Goal: Navigation & Orientation: Find specific page/section

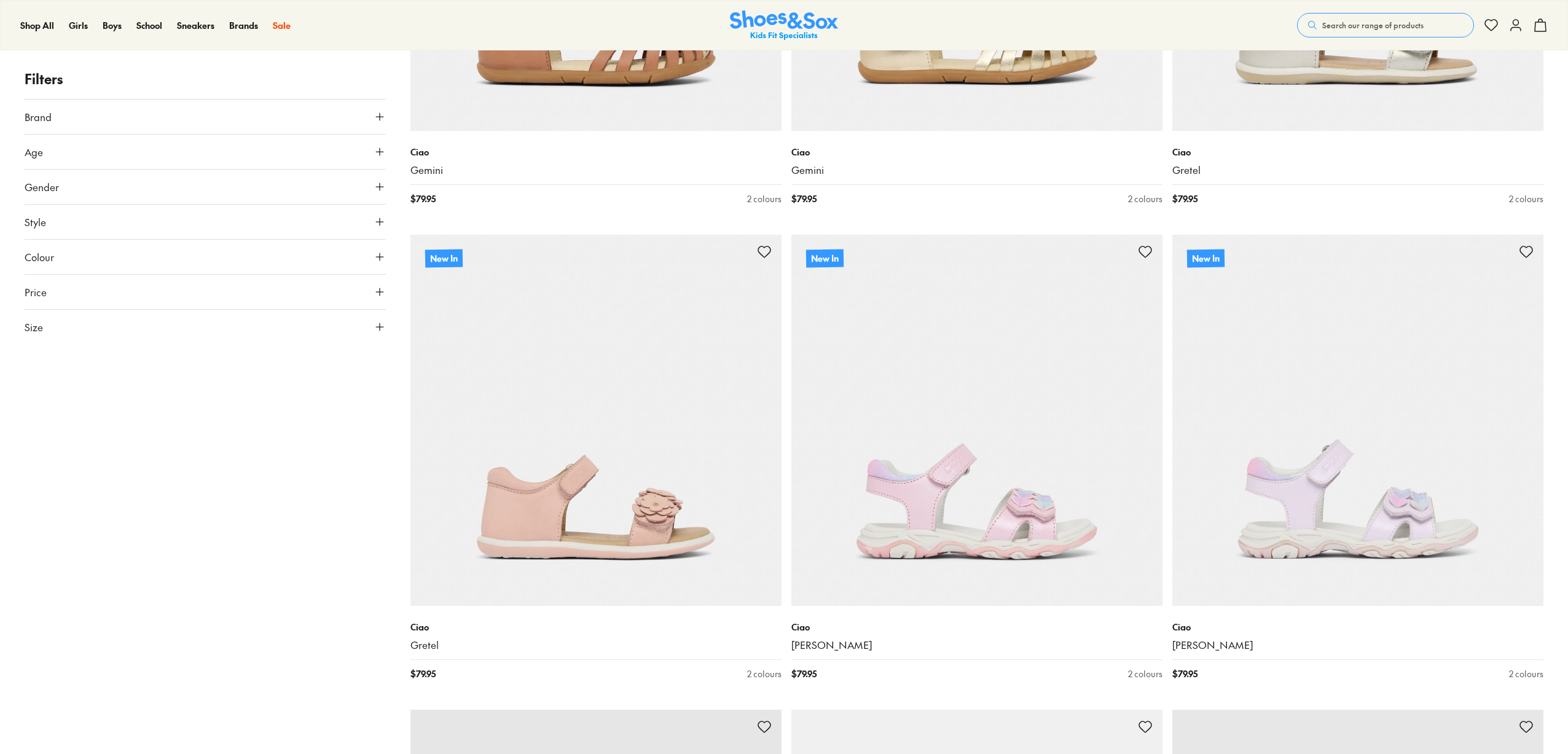
scroll to position [885, 0]
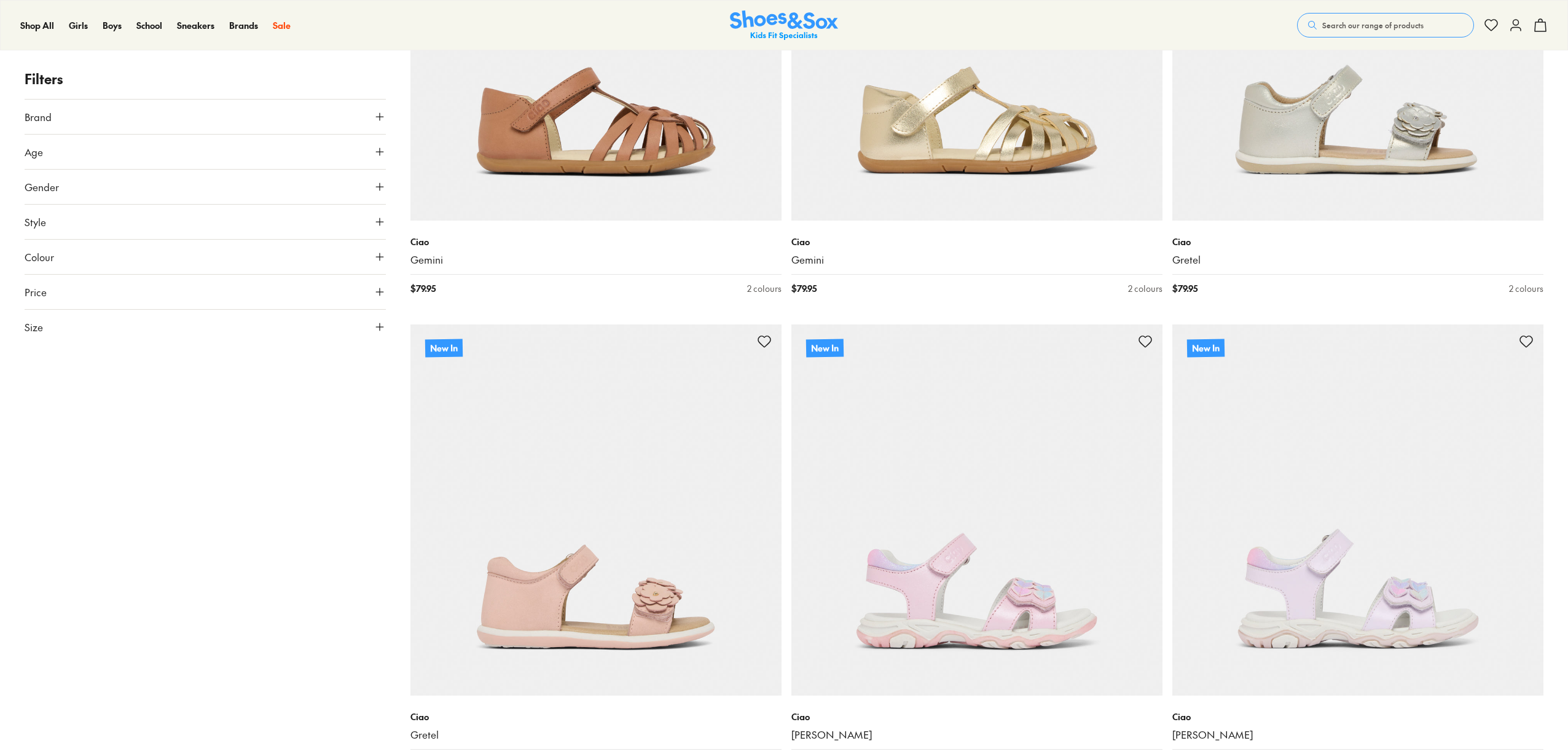
click at [43, 261] on span "Colour" at bounding box center [39, 257] width 29 height 15
click at [379, 255] on icon at bounding box center [380, 256] width 12 height 12
click at [48, 256] on span "Colour" at bounding box center [39, 257] width 29 height 15
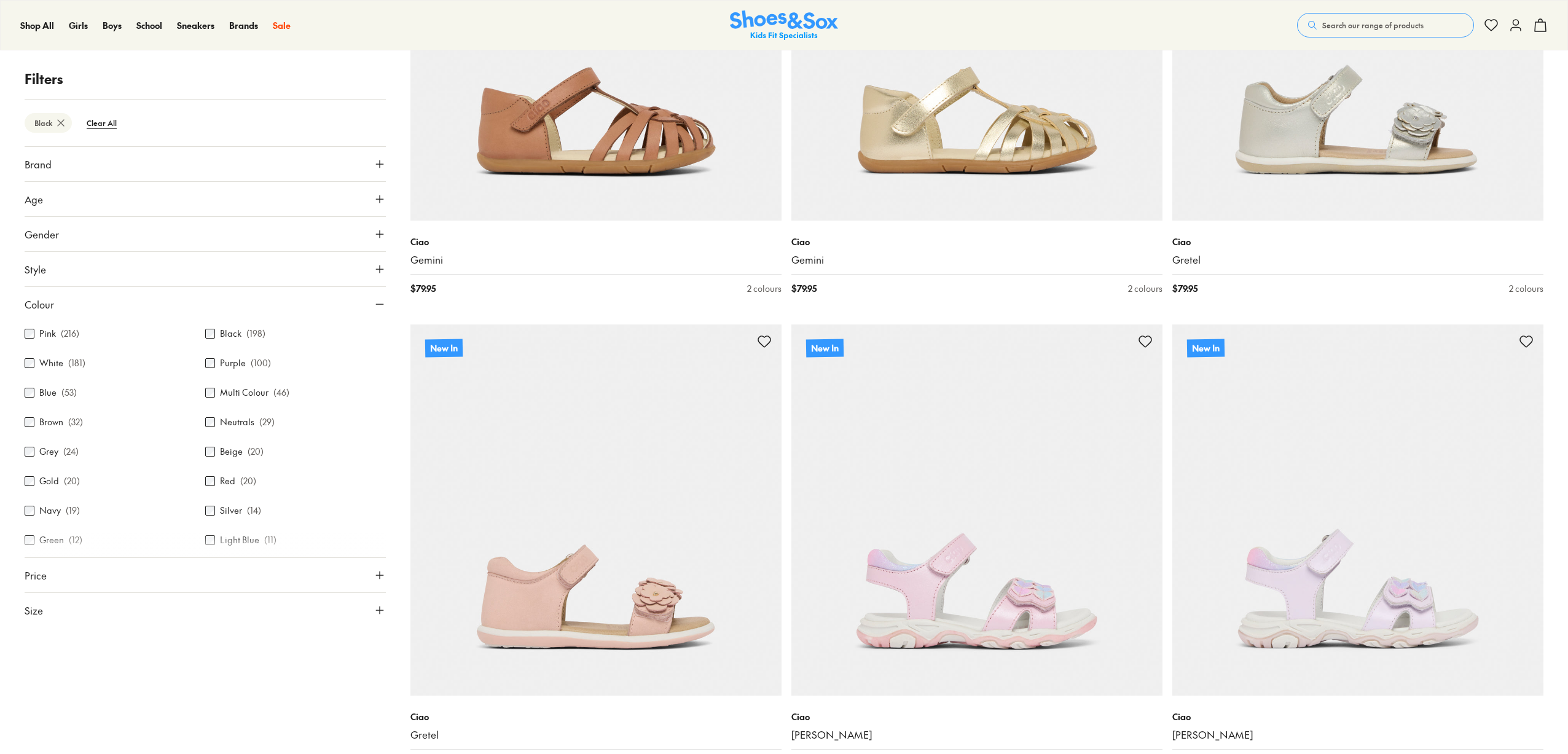
scroll to position [162, 0]
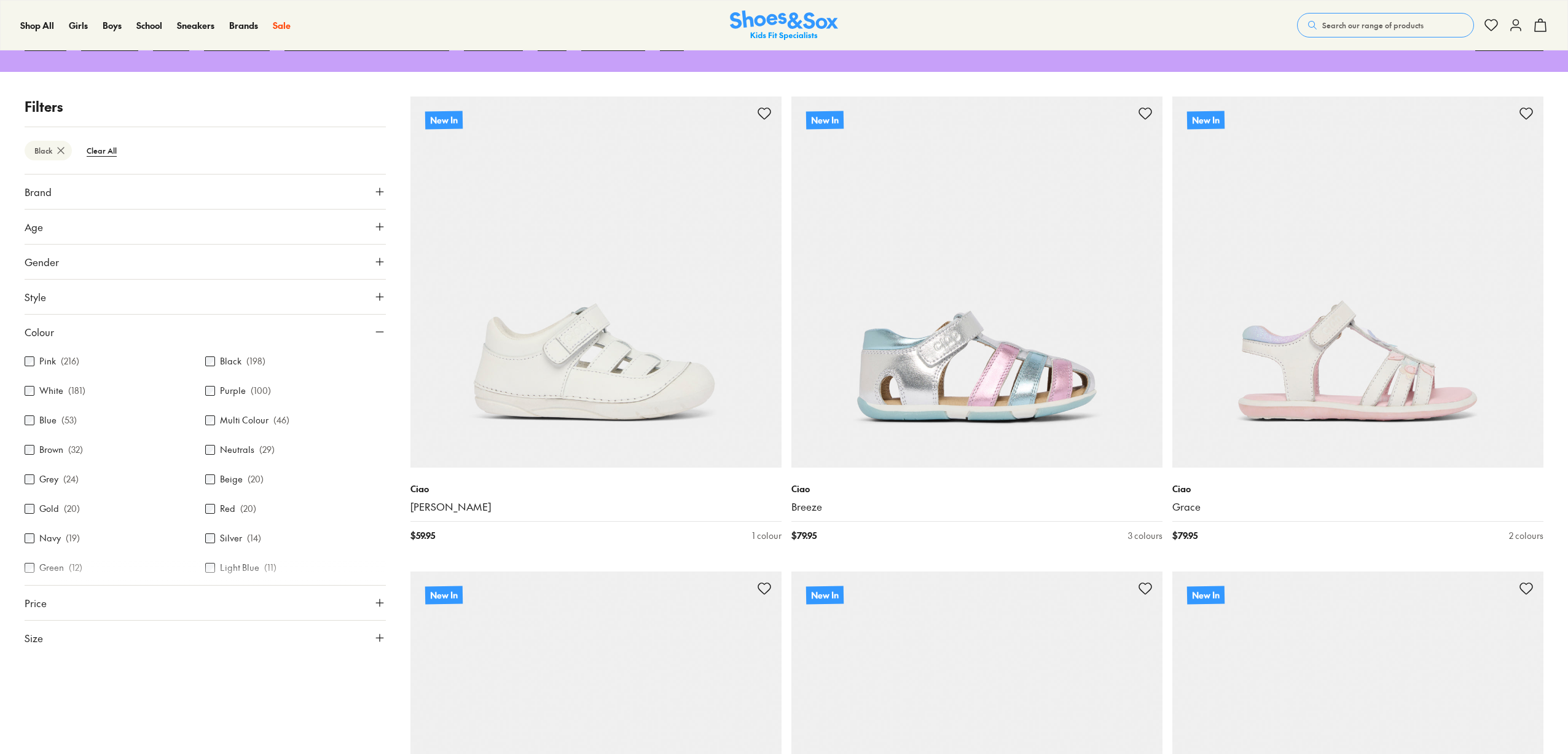
click at [35, 227] on span "Age" at bounding box center [34, 226] width 19 height 15
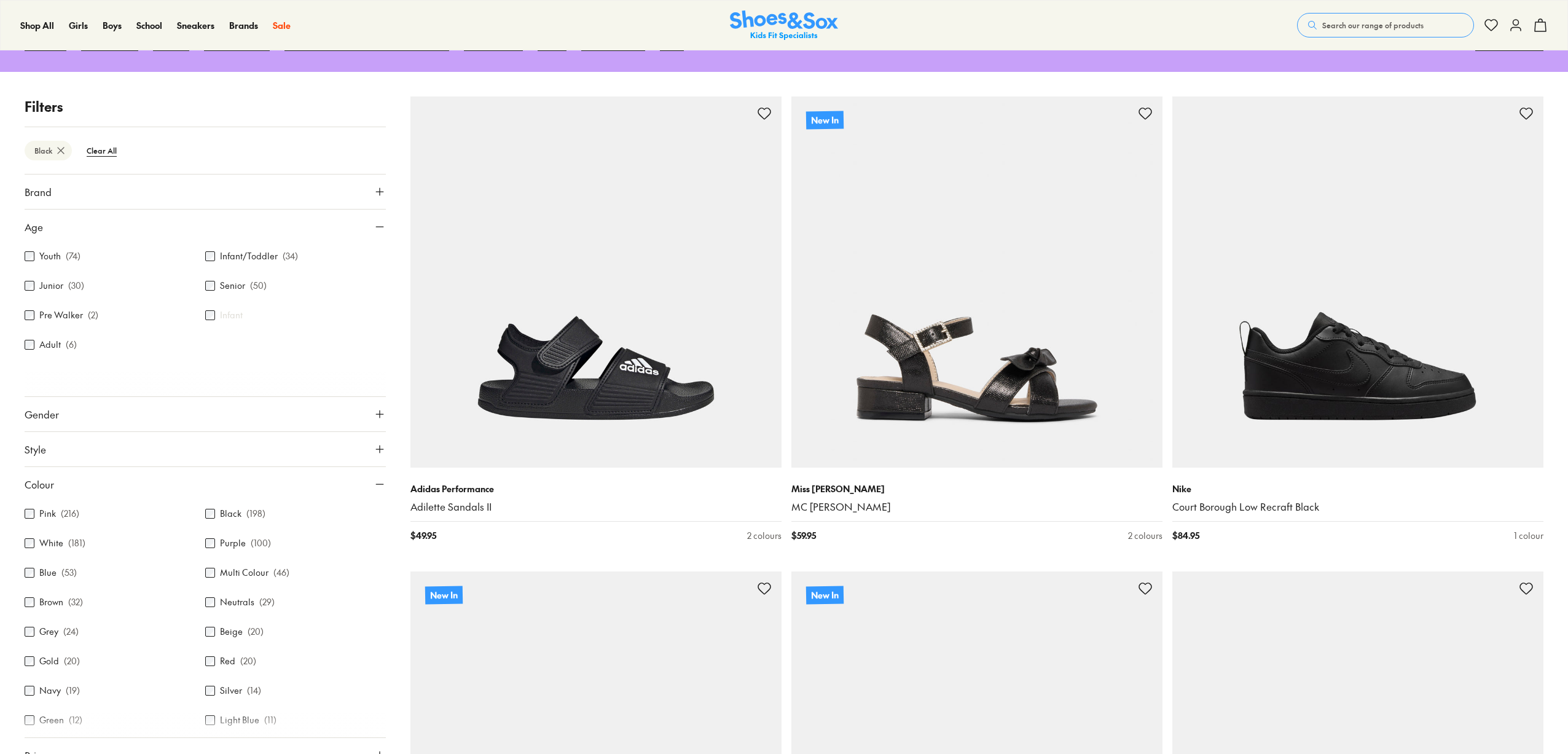
click at [34, 227] on span "Age" at bounding box center [34, 226] width 19 height 15
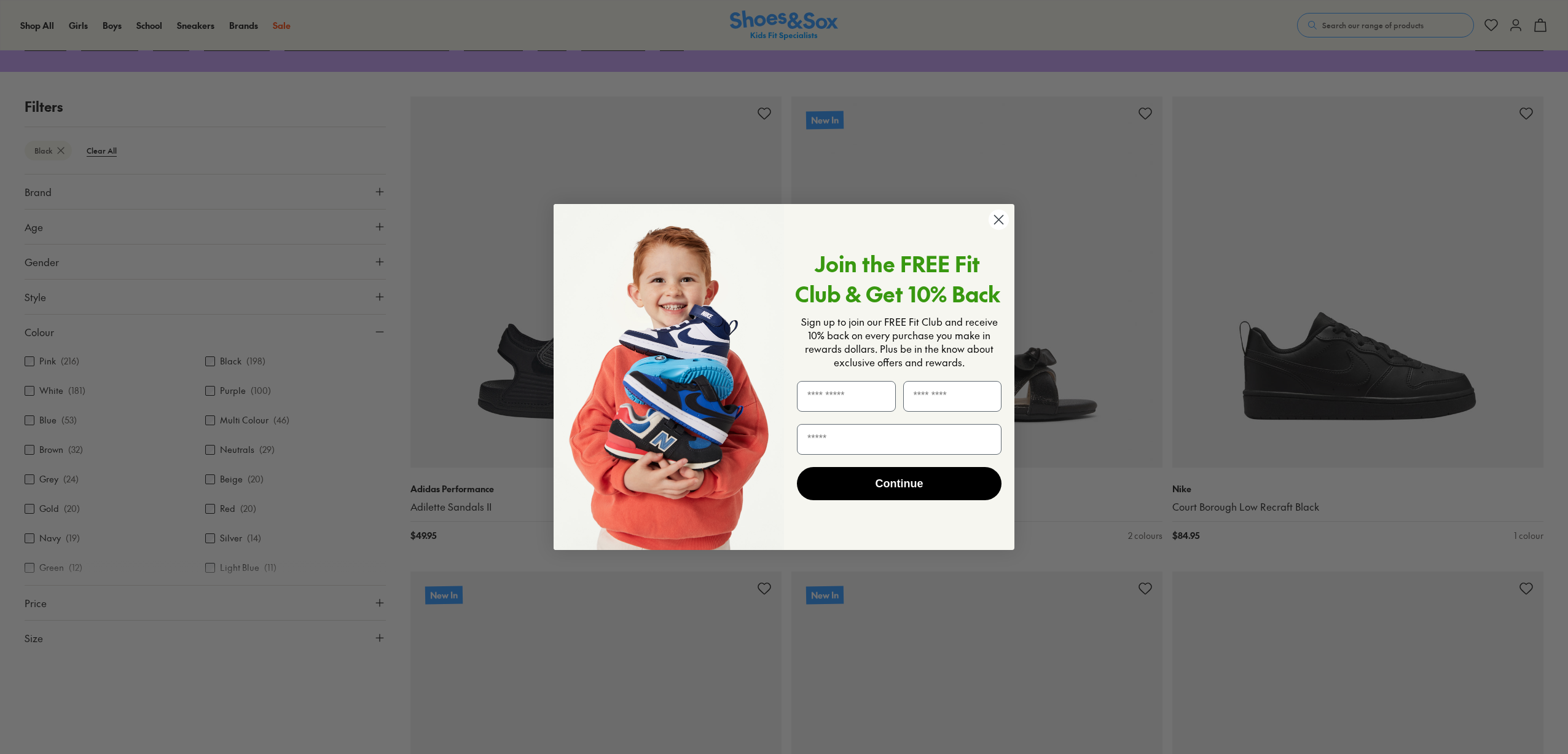
click at [38, 295] on div "Close dialog Join the FREE Fit Club & Get 10% Back Sign up to join our FREE Fit…" at bounding box center [784, 377] width 1568 height 754
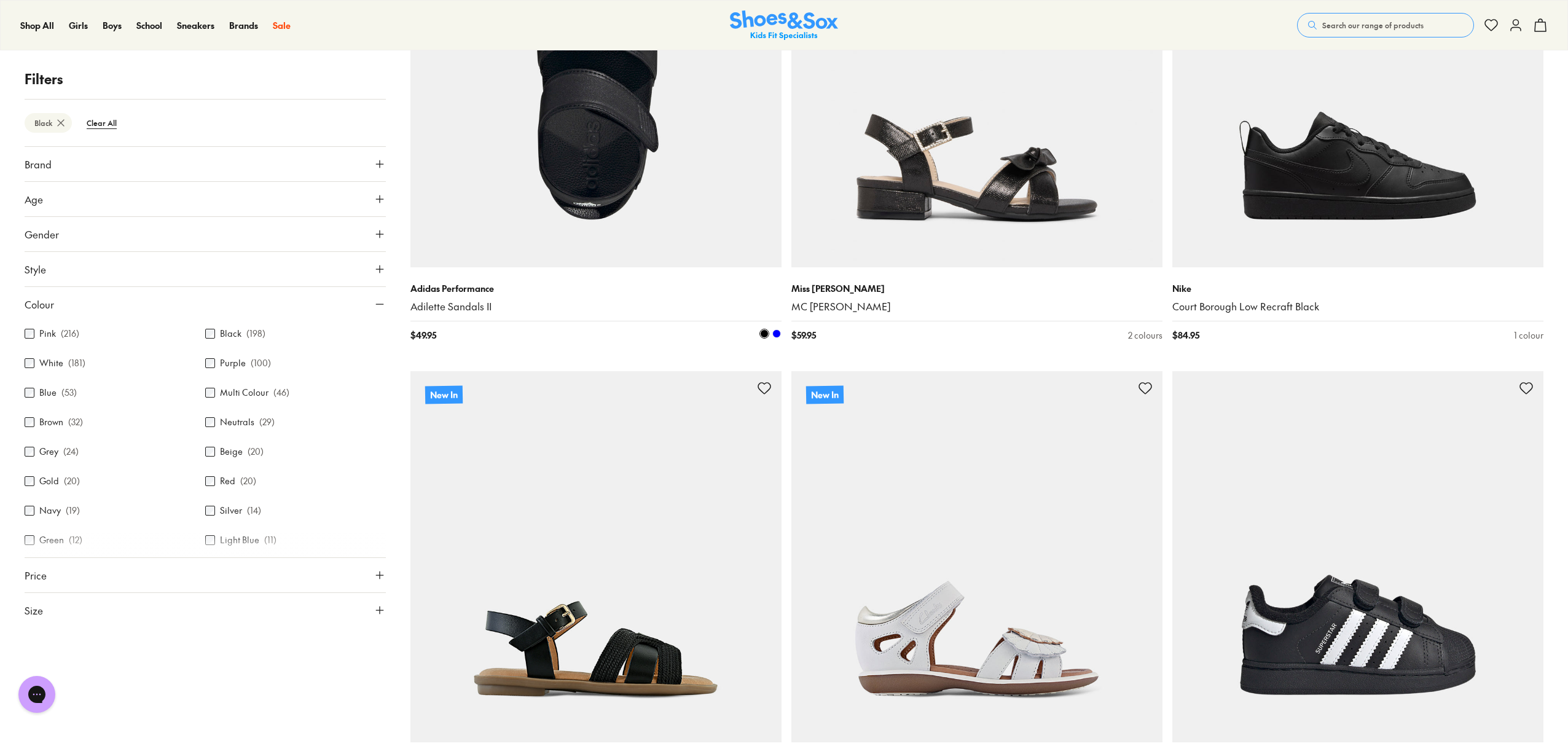
scroll to position [366, 0]
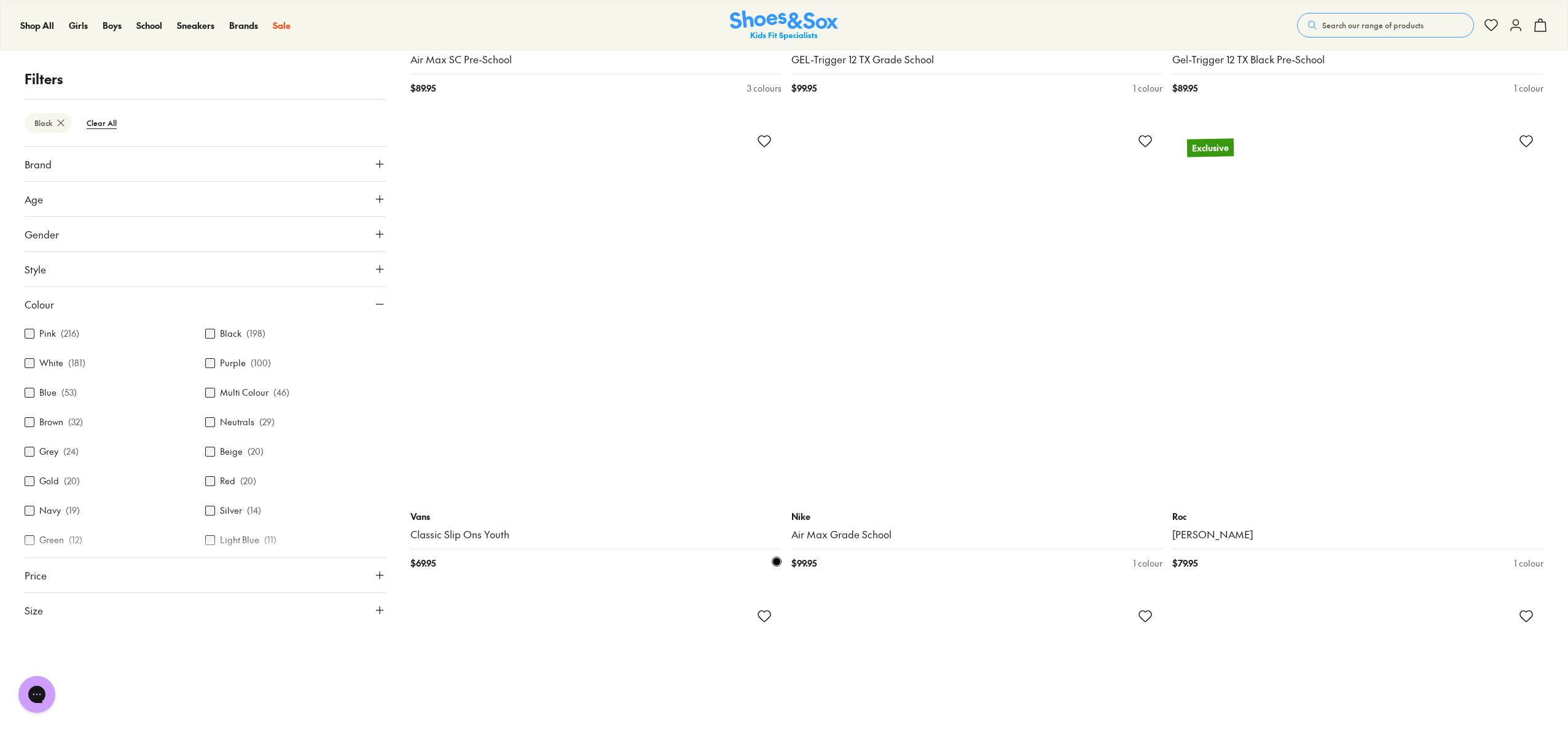
scroll to position [8686, 0]
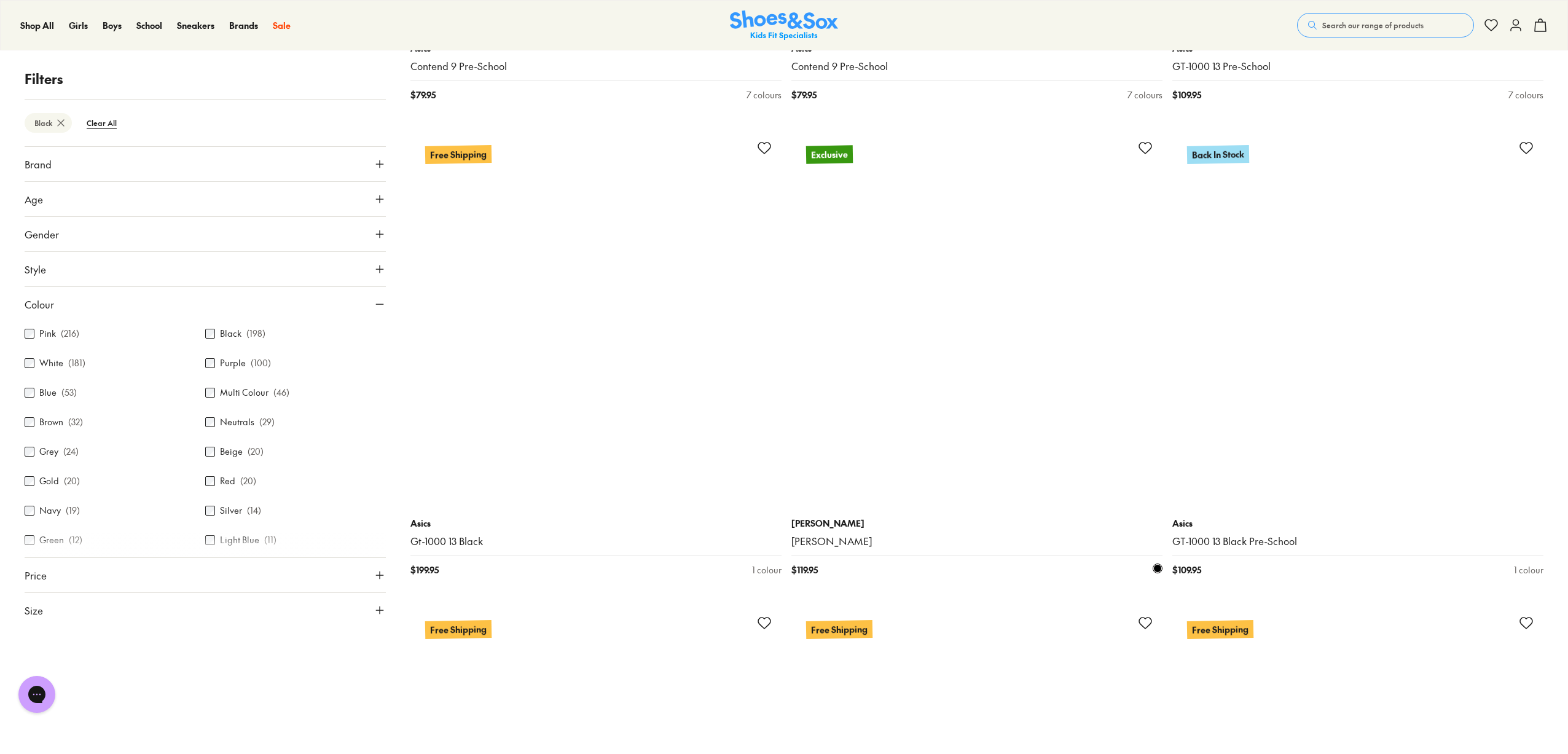
scroll to position [10585, 0]
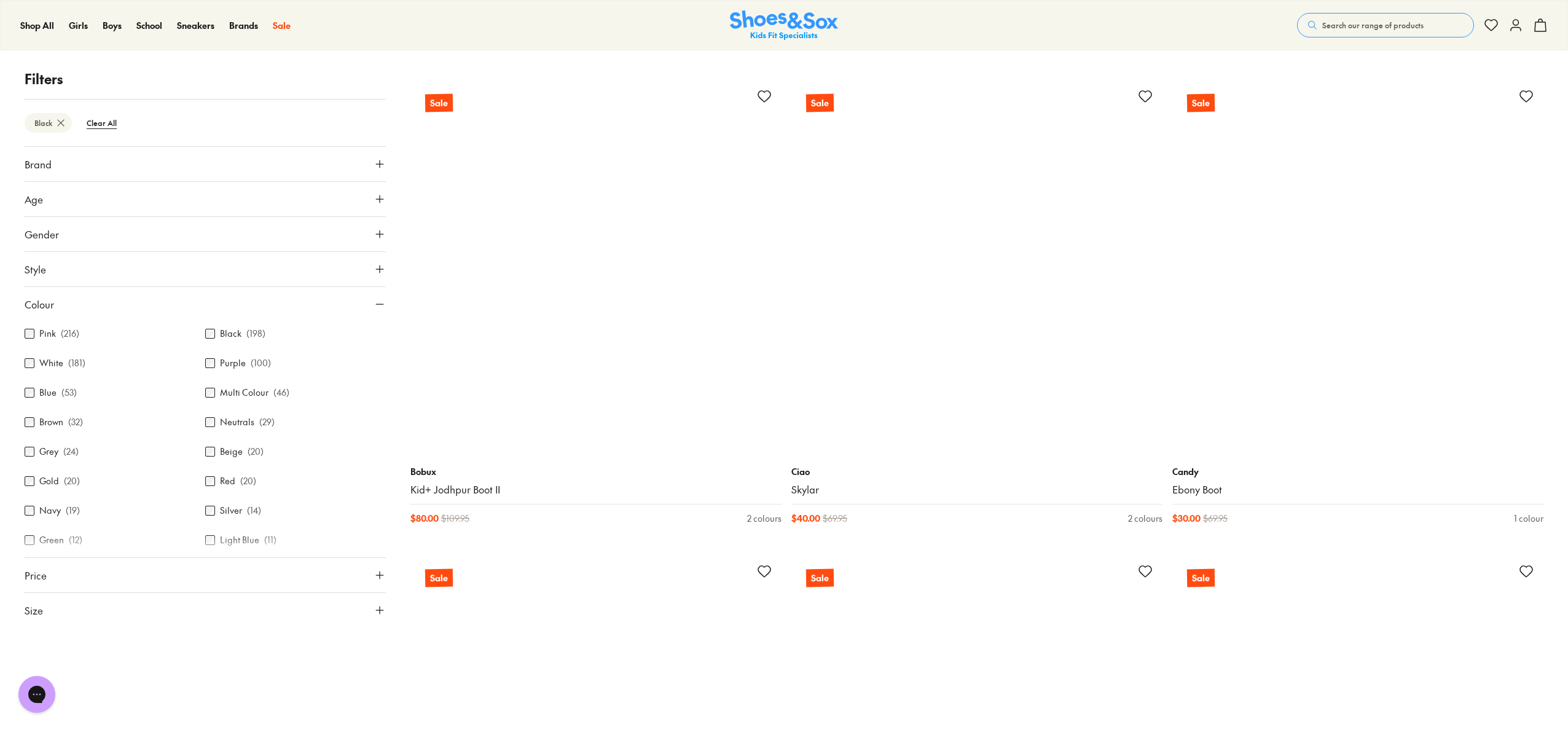
scroll to position [16814, 0]
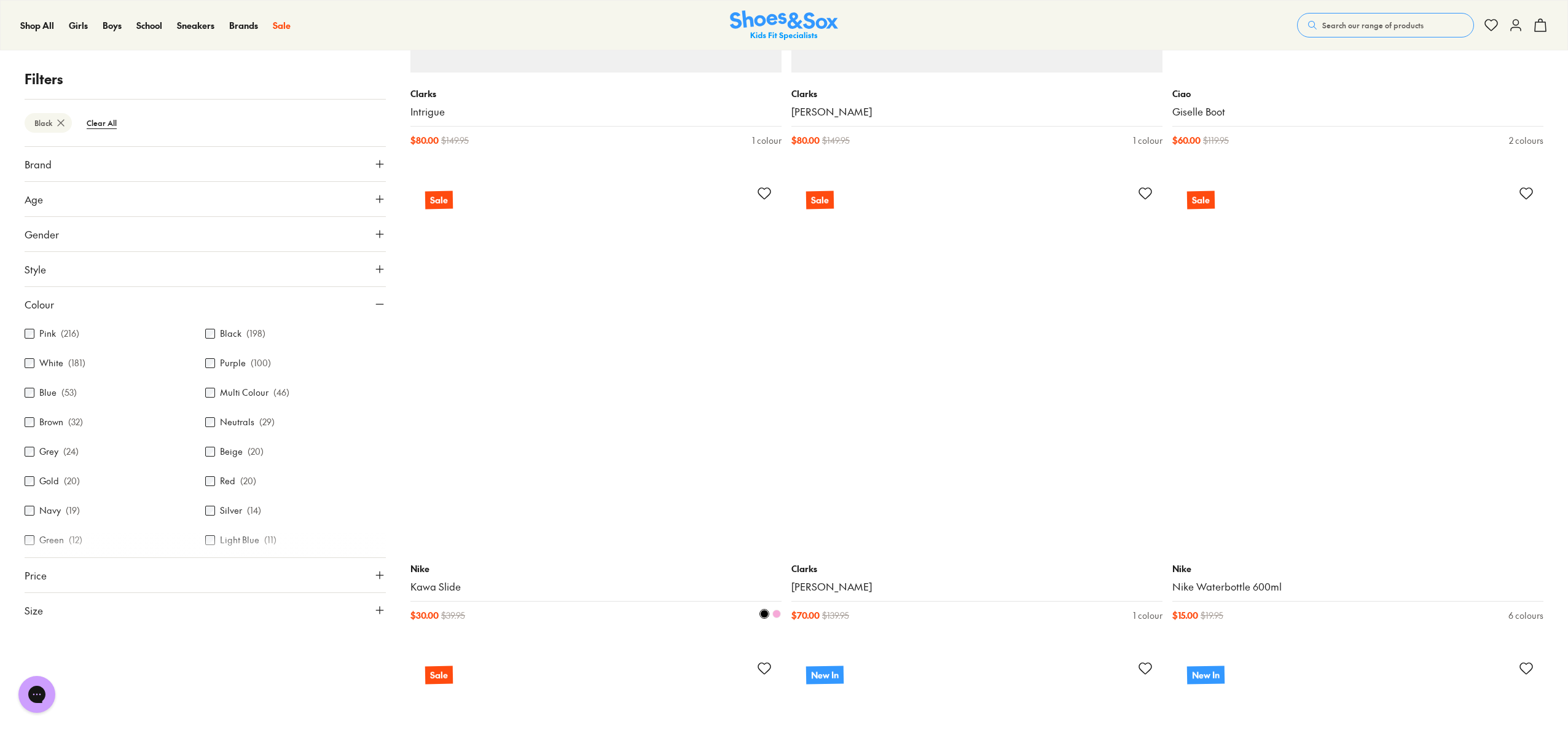
scroll to position [20515, 0]
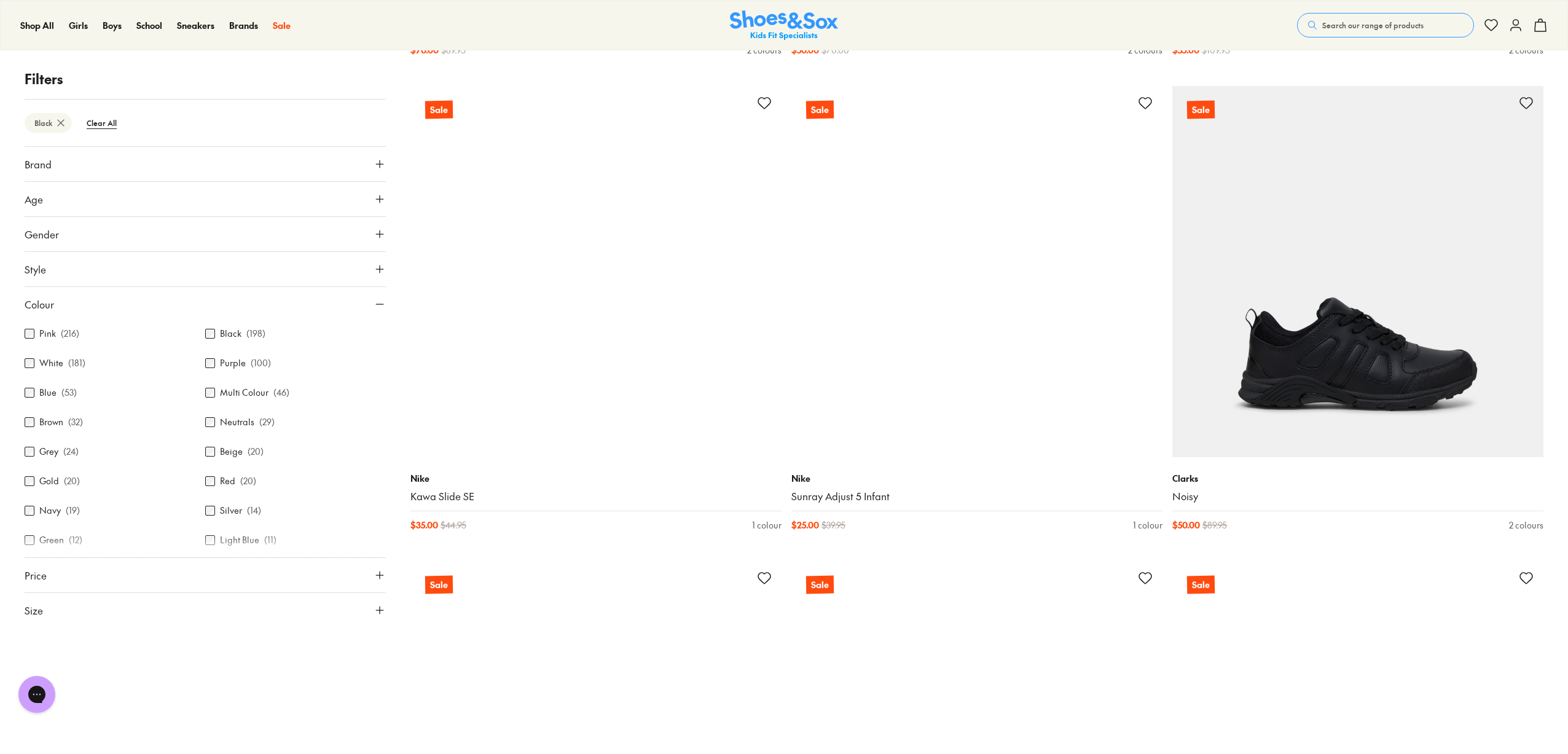
scroll to position [29699, 0]
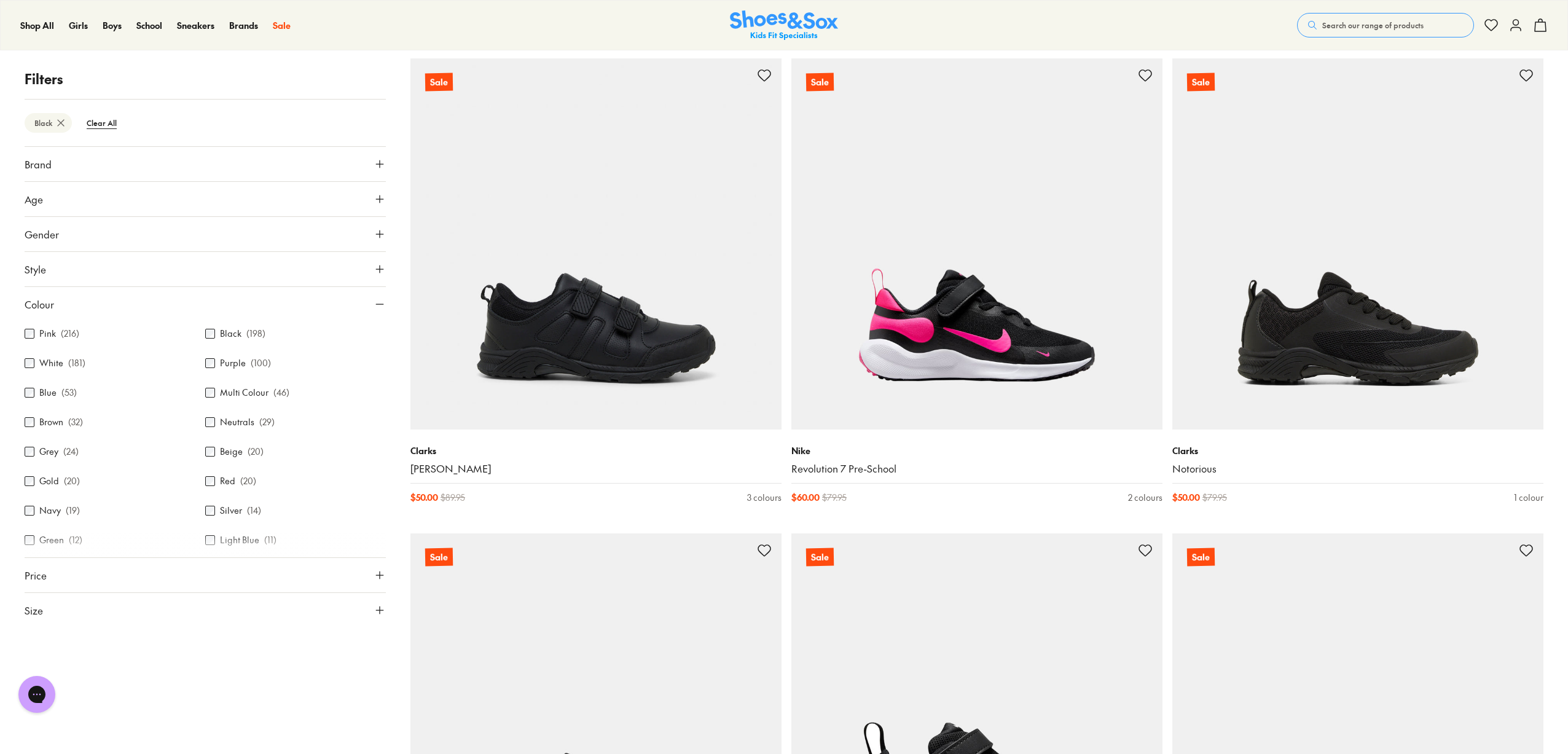
scroll to position [30135, 0]
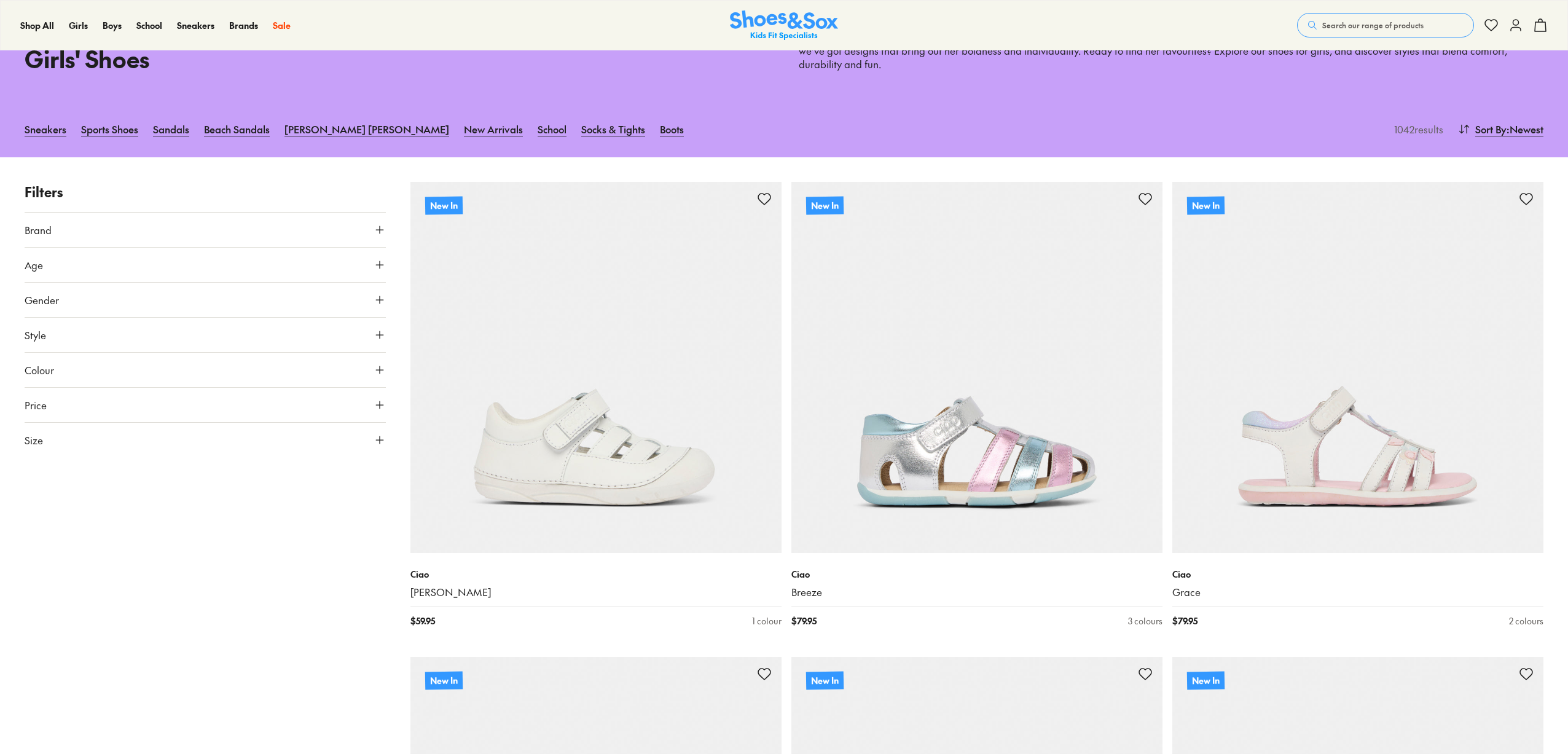
scroll to position [81, 0]
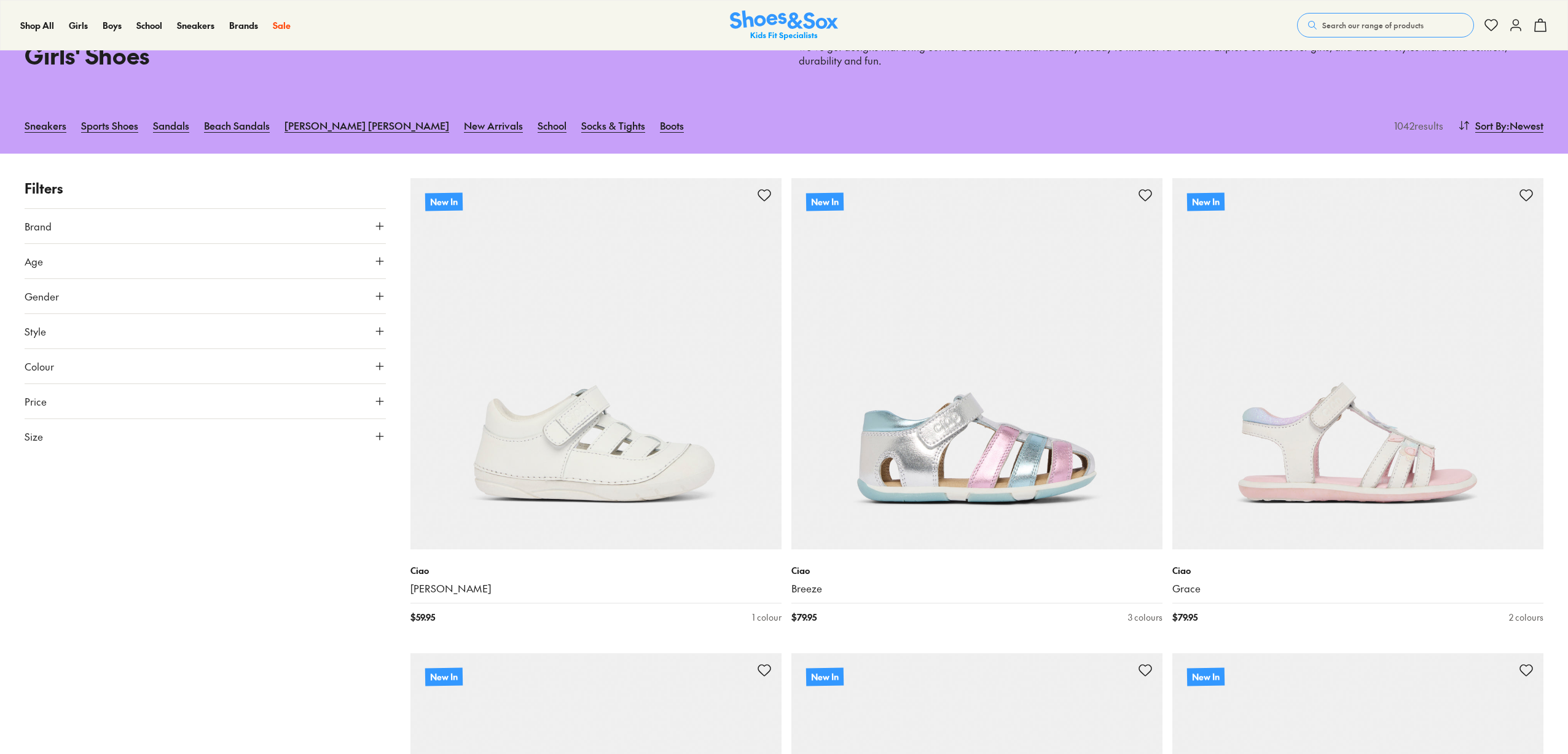
click at [36, 366] on span "Colour" at bounding box center [39, 366] width 29 height 15
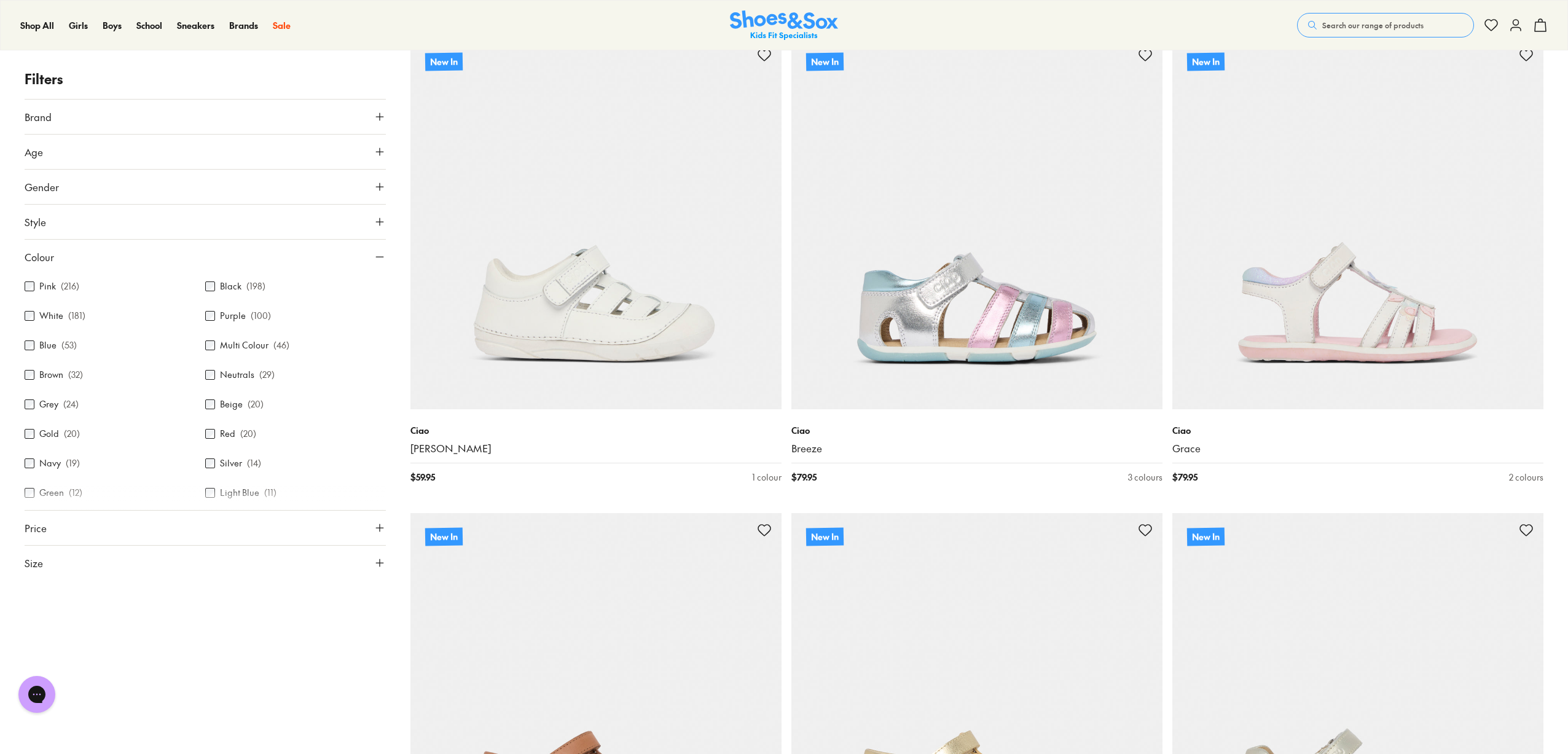
scroll to position [0, 0]
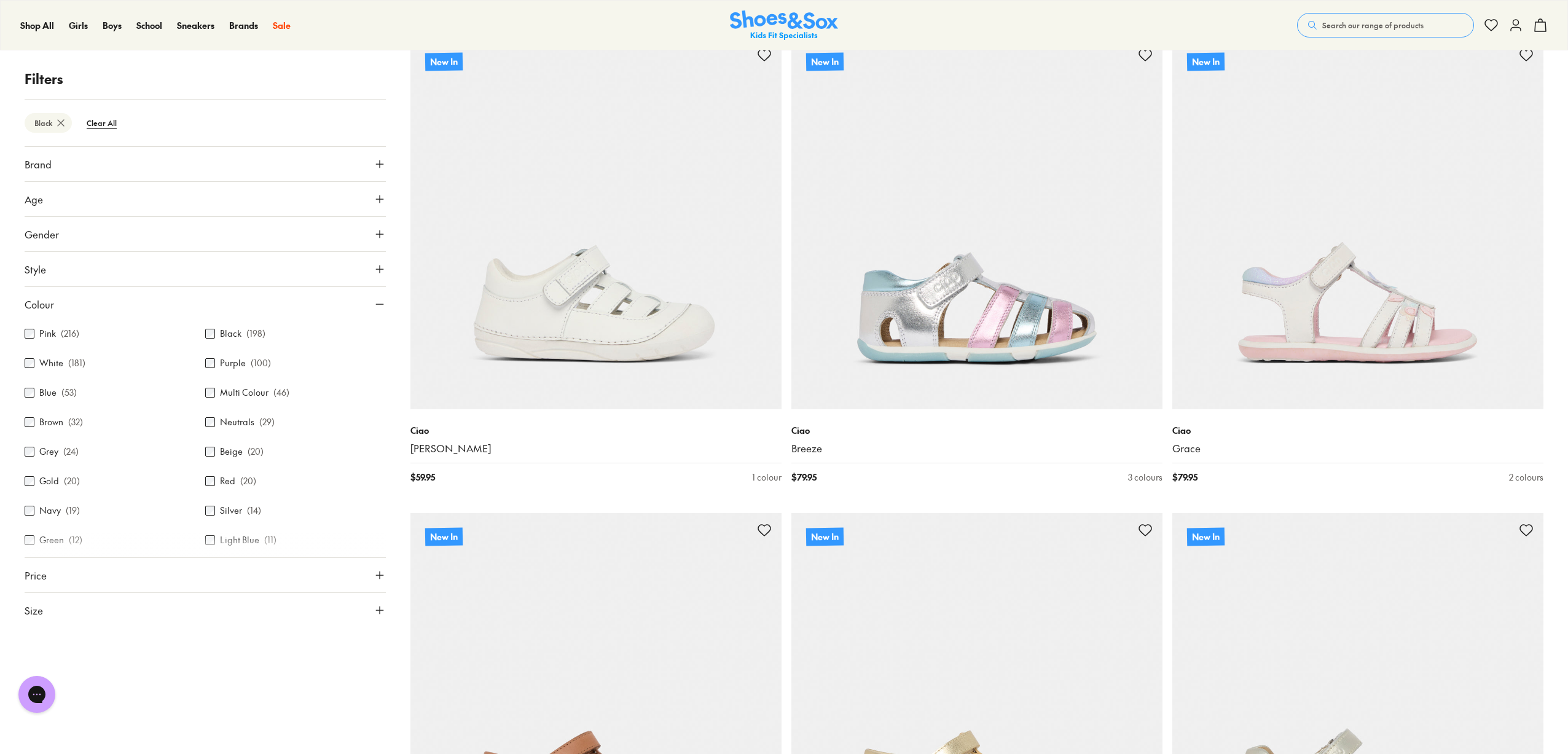
scroll to position [226, 0]
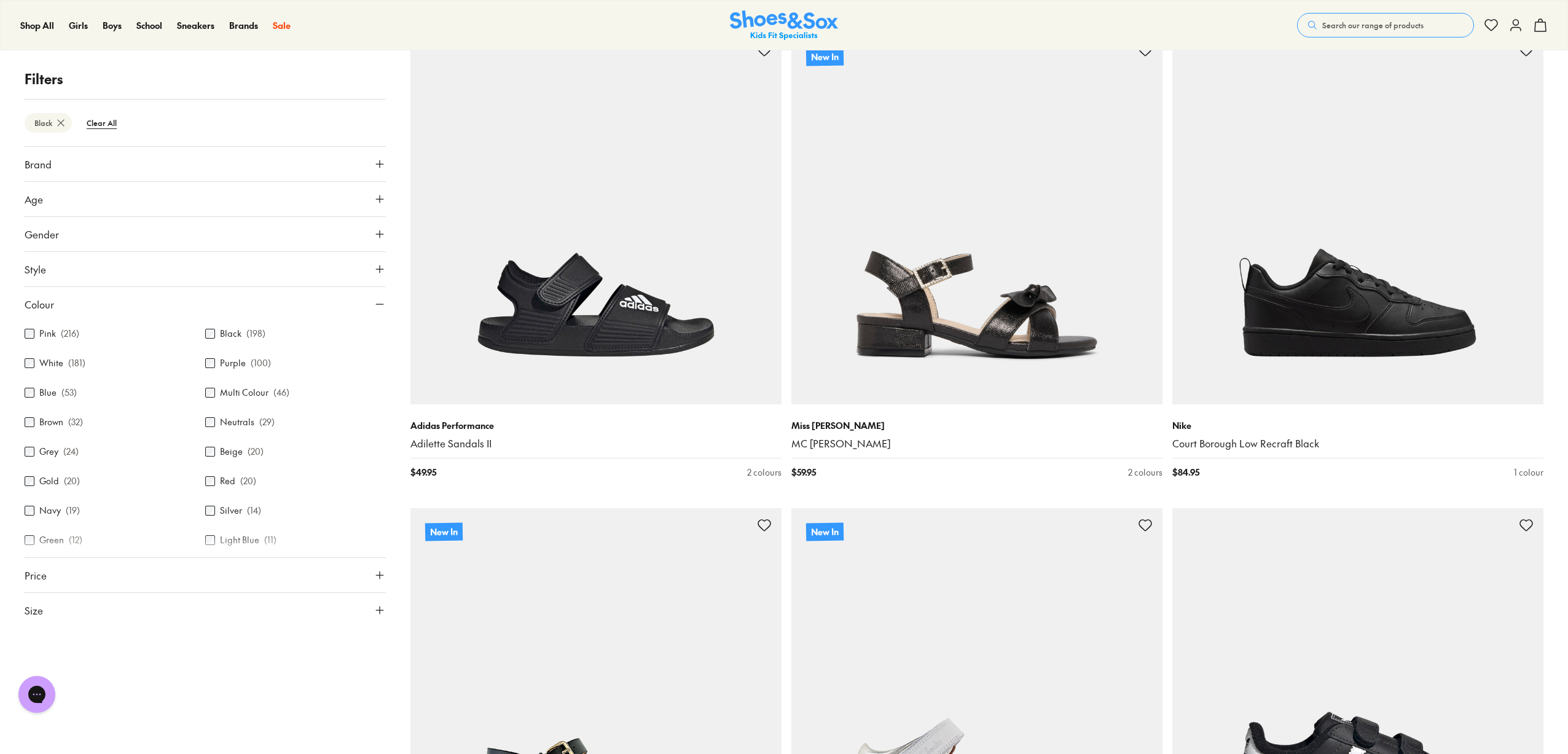
click at [37, 271] on span "Style" at bounding box center [35, 269] width 21 height 15
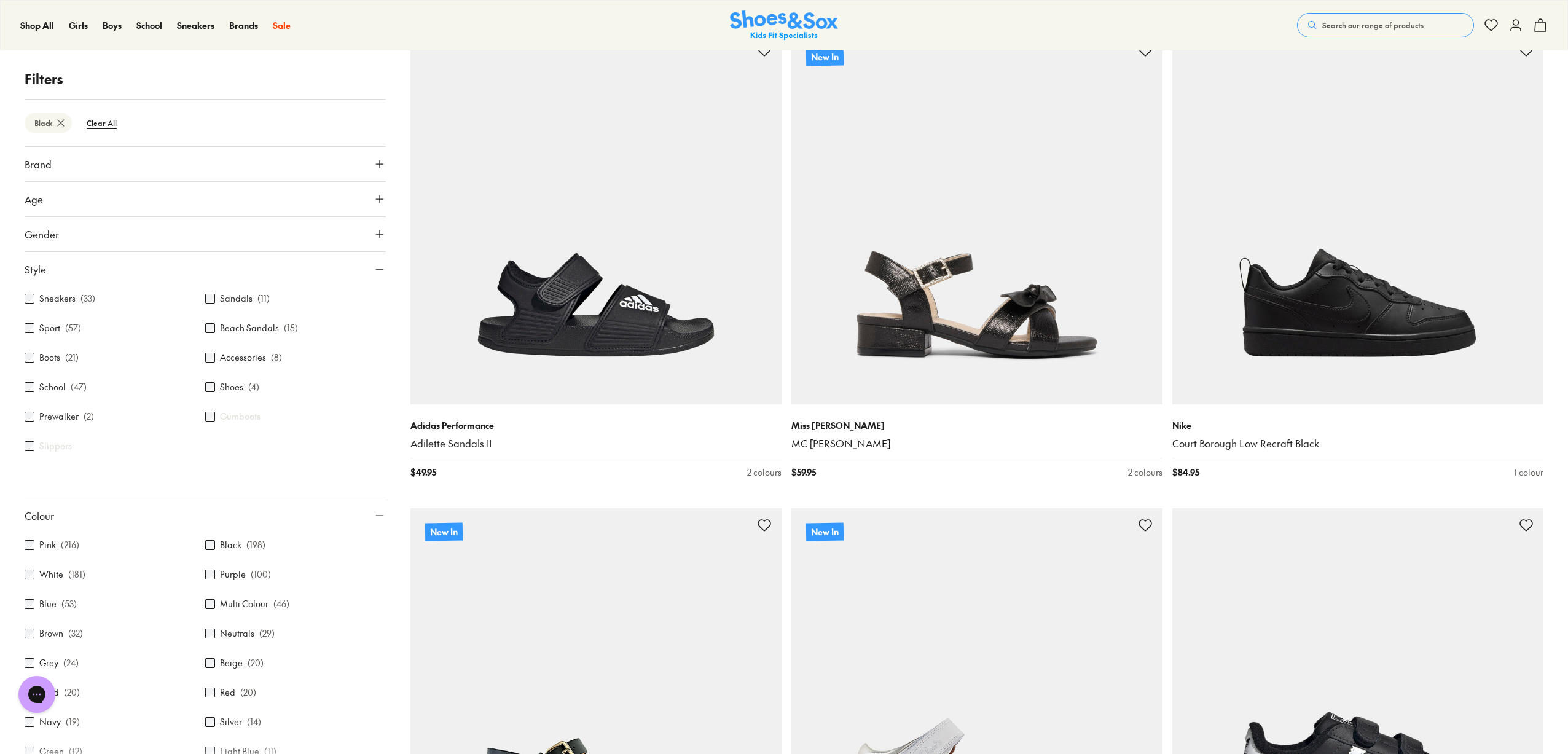
click at [32, 271] on span "Style" at bounding box center [35, 269] width 21 height 15
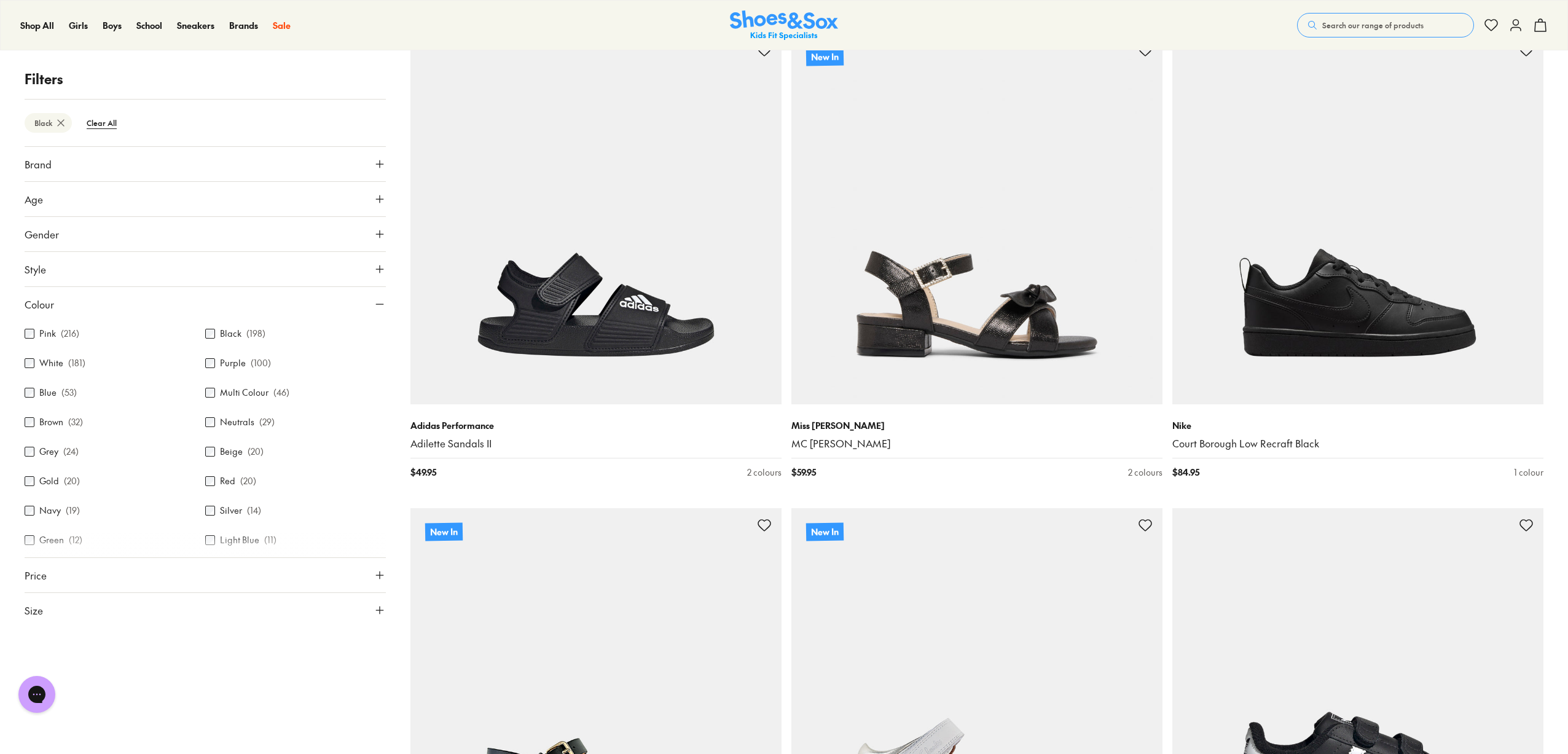
click at [32, 271] on span "Style" at bounding box center [35, 269] width 21 height 15
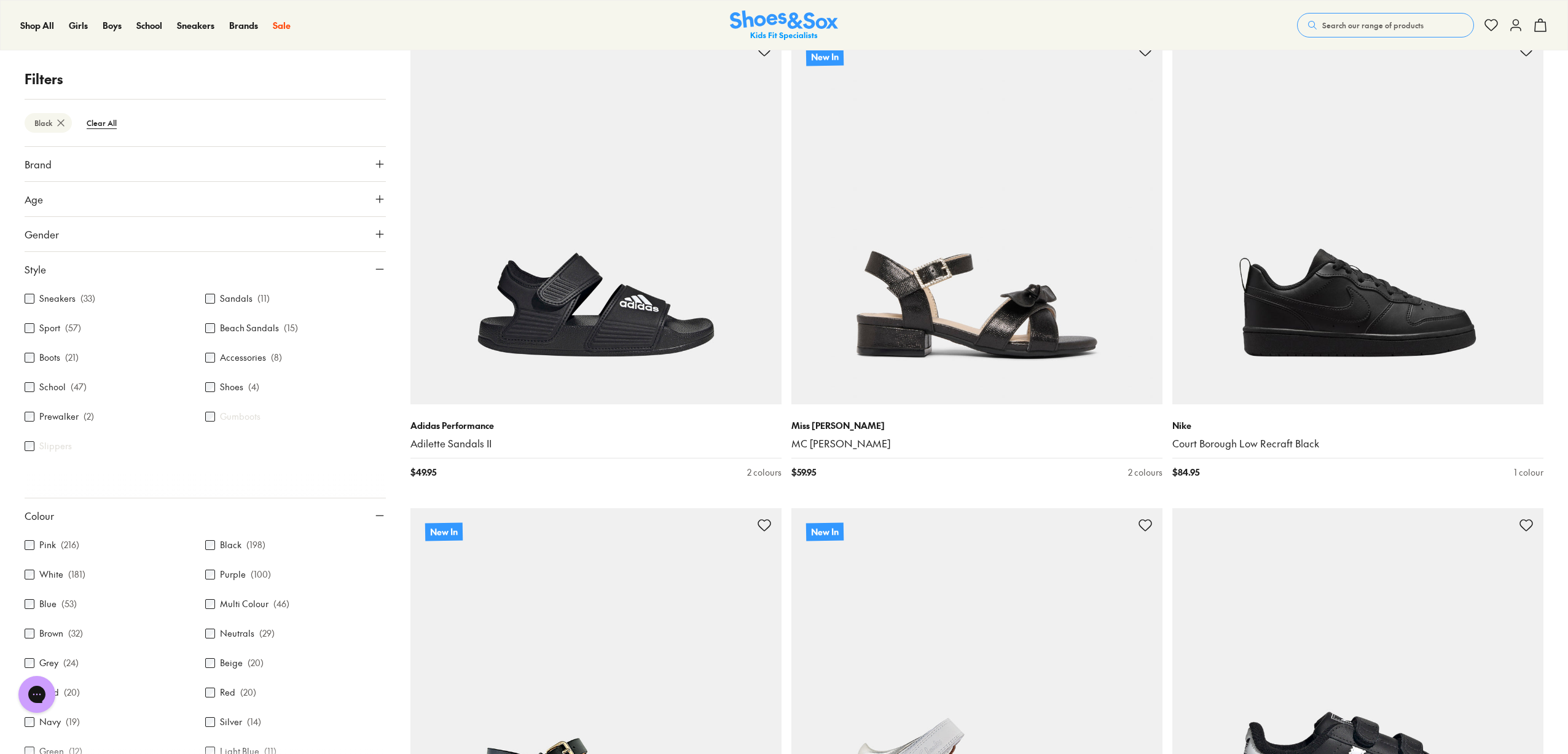
click at [34, 268] on span "Style" at bounding box center [35, 269] width 21 height 15
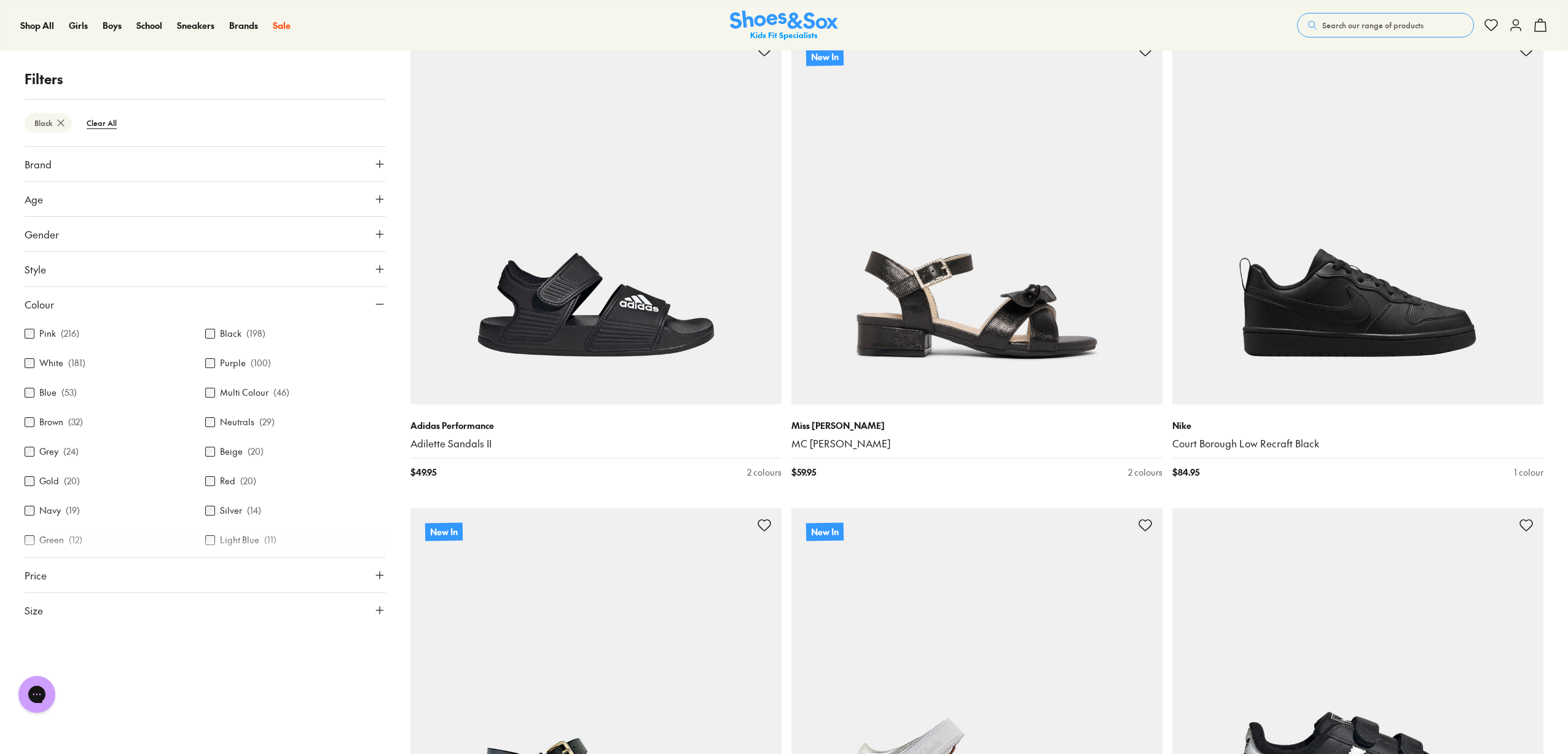
scroll to position [0, 0]
click at [36, 269] on span "Style" at bounding box center [35, 269] width 21 height 15
